Goal: Check status: Check status

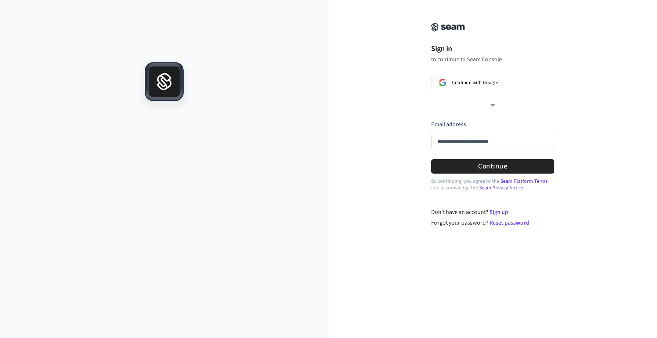
click at [431, 120] on button "submit" at bounding box center [431, 120] width 0 height 0
type input "**********"
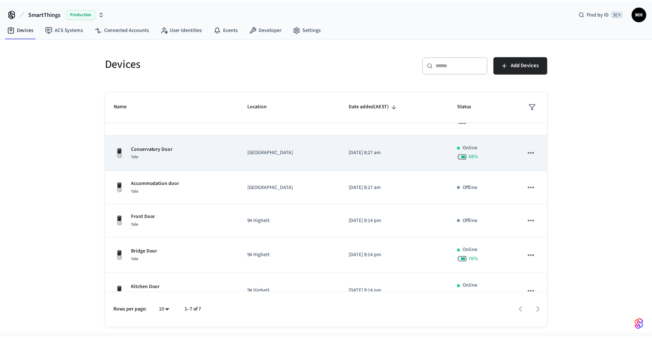
scroll to position [62, 0]
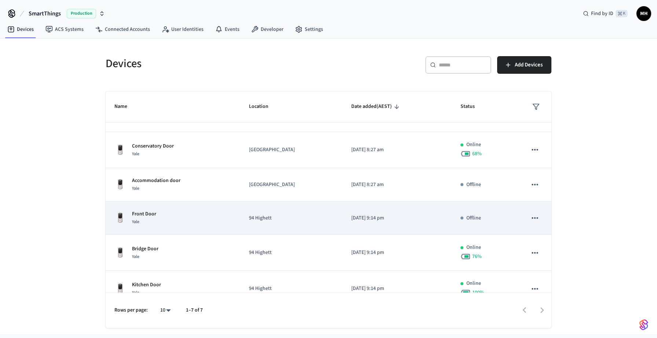
click at [173, 220] on div "Front Door Yale" at bounding box center [172, 217] width 117 height 15
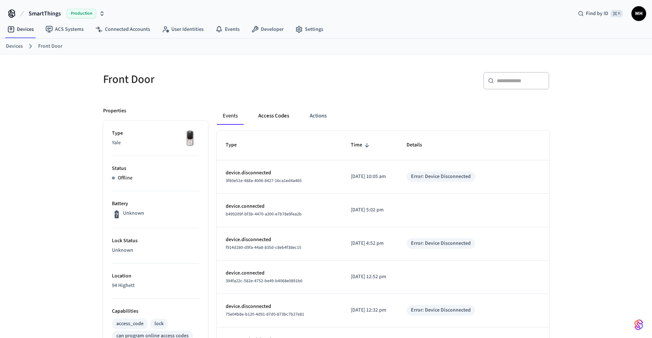
click at [277, 113] on button "Access Codes" at bounding box center [273, 116] width 43 height 18
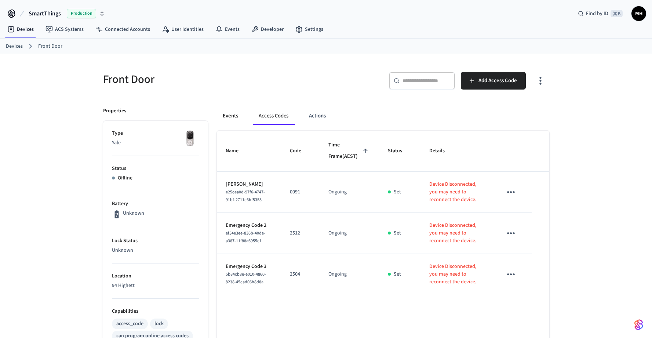
click at [233, 114] on button "Events" at bounding box center [230, 116] width 27 height 18
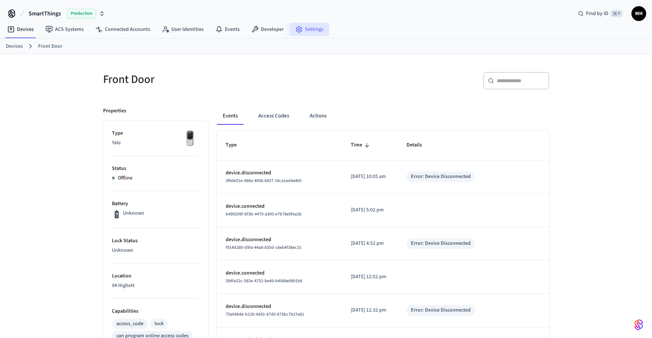
click at [304, 28] on link "Settings" at bounding box center [309, 29] width 40 height 13
